Goal: Find specific page/section

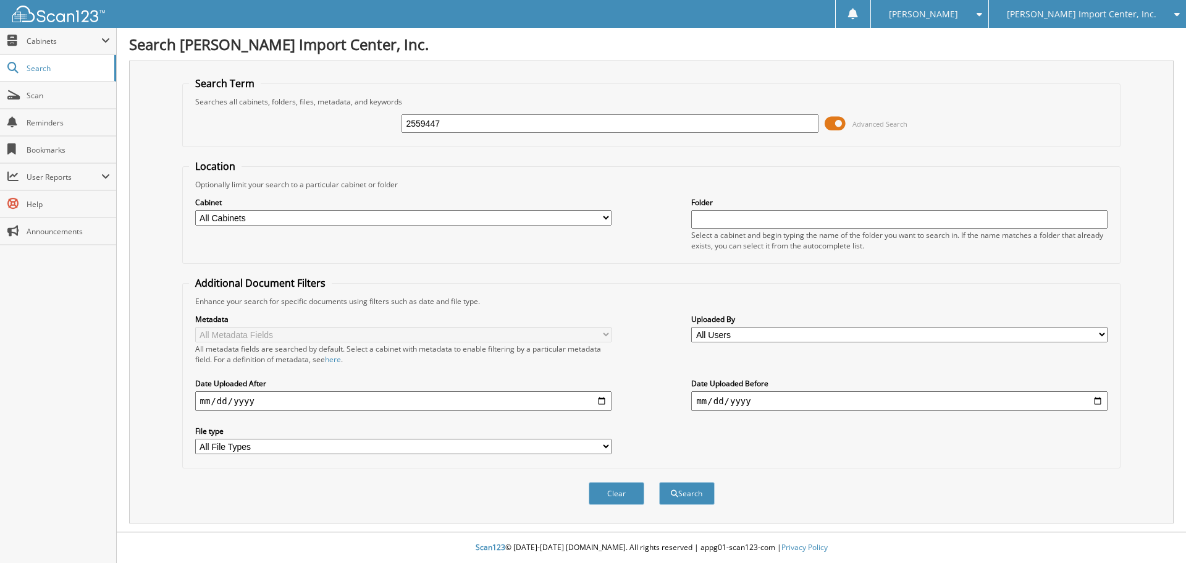
type input "2559447"
click at [659, 482] on button "Search" at bounding box center [687, 493] width 56 height 23
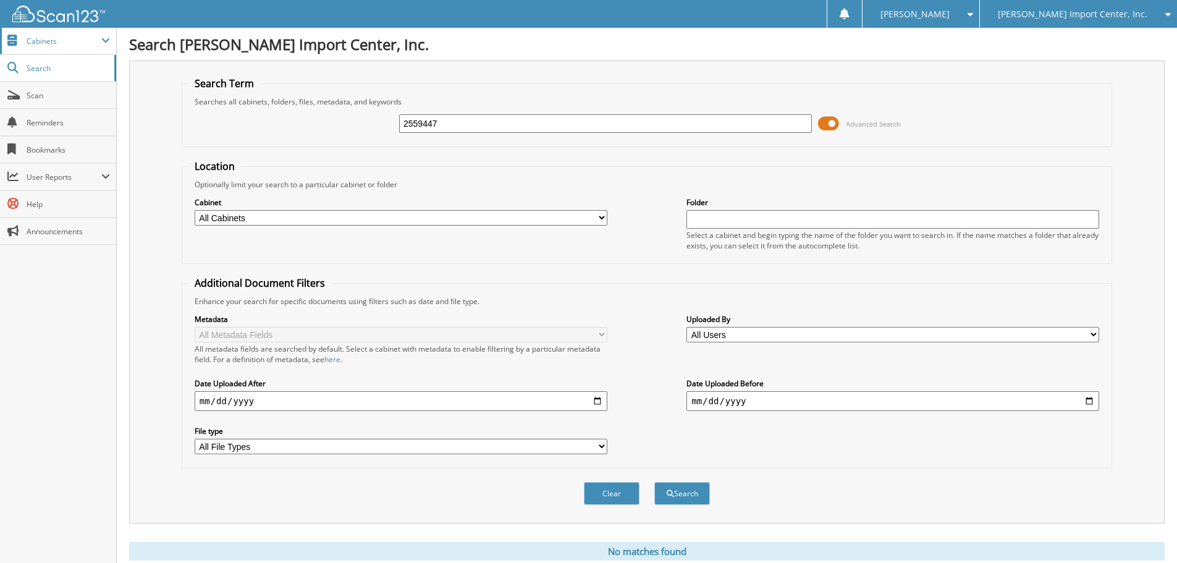
click at [106, 35] on span "Cabinets" at bounding box center [58, 41] width 116 height 27
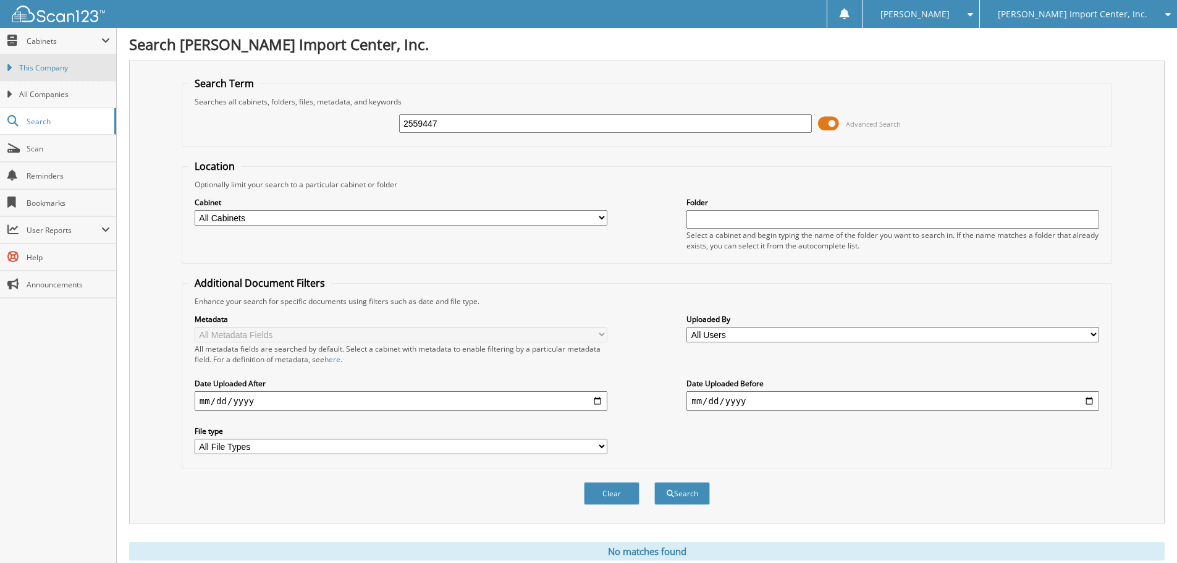
click at [59, 68] on span "This Company" at bounding box center [64, 67] width 91 height 11
